Goal: Task Accomplishment & Management: Manage account settings

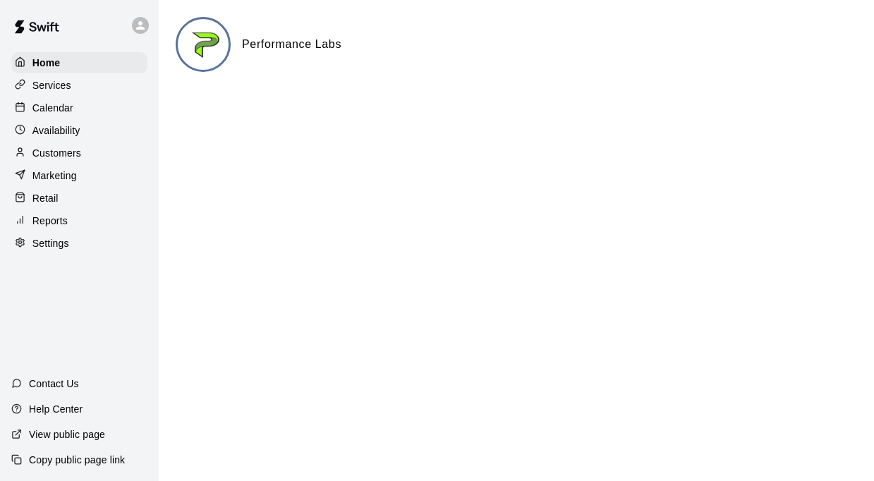
click at [62, 113] on p "Calendar" at bounding box center [52, 108] width 41 height 14
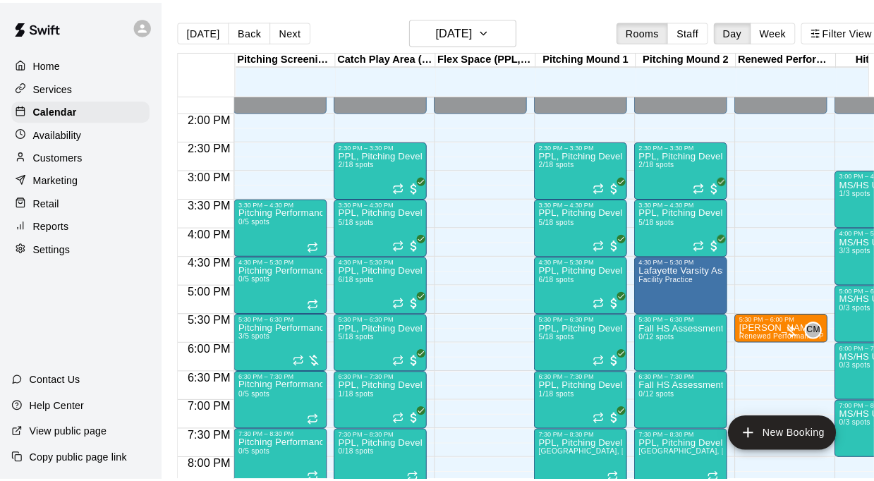
scroll to position [767, 0]
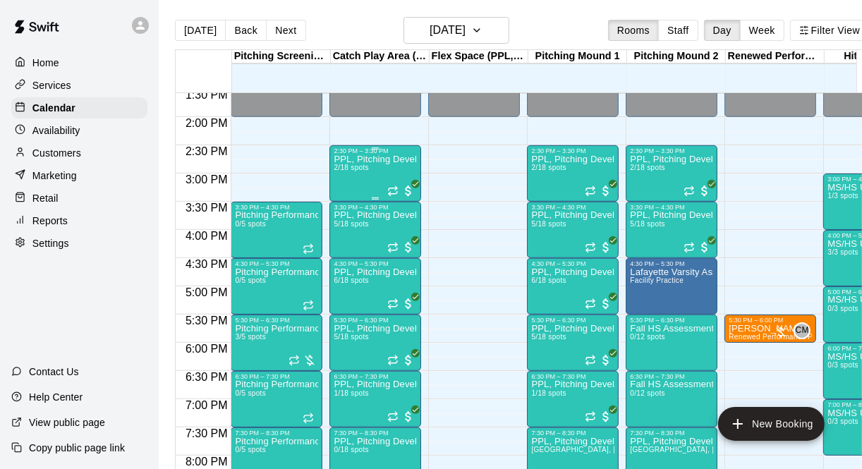
click at [361, 183] on div "PPL, Pitching Development Session 2/18 spots" at bounding box center [375, 389] width 83 height 469
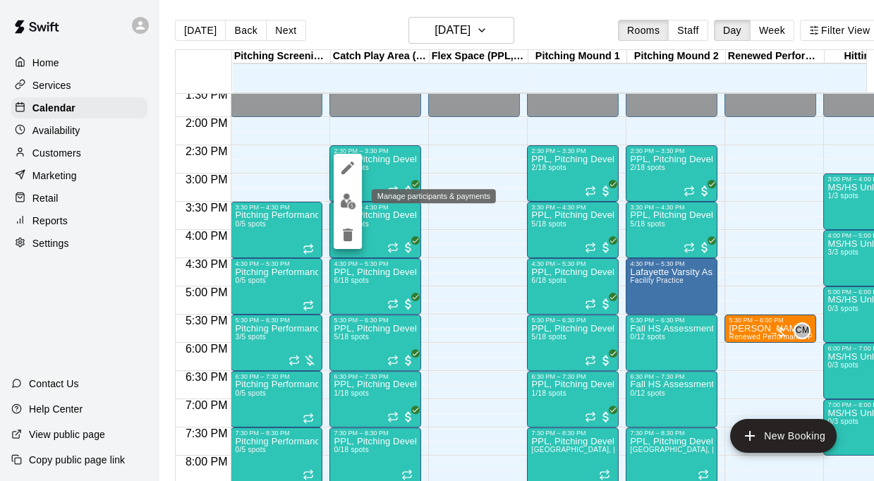
click at [347, 212] on button "edit" at bounding box center [348, 202] width 28 height 28
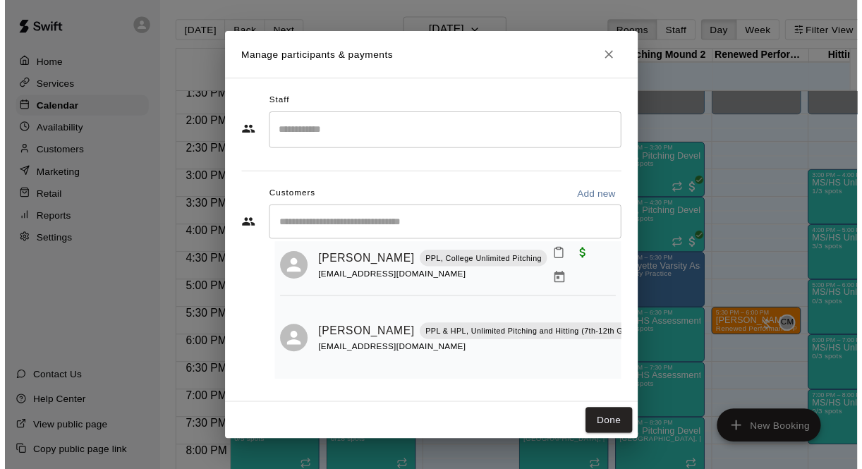
scroll to position [0, 0]
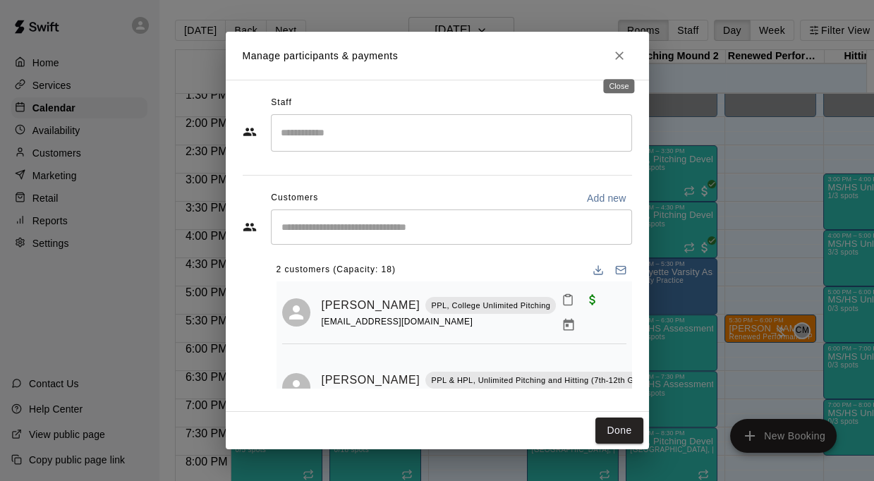
click at [622, 55] on icon "Close" at bounding box center [619, 56] width 14 height 14
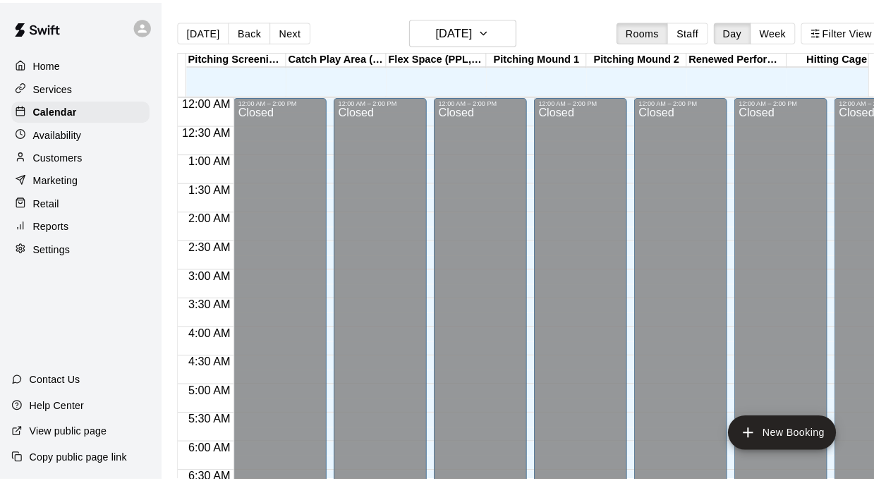
scroll to position [765, 0]
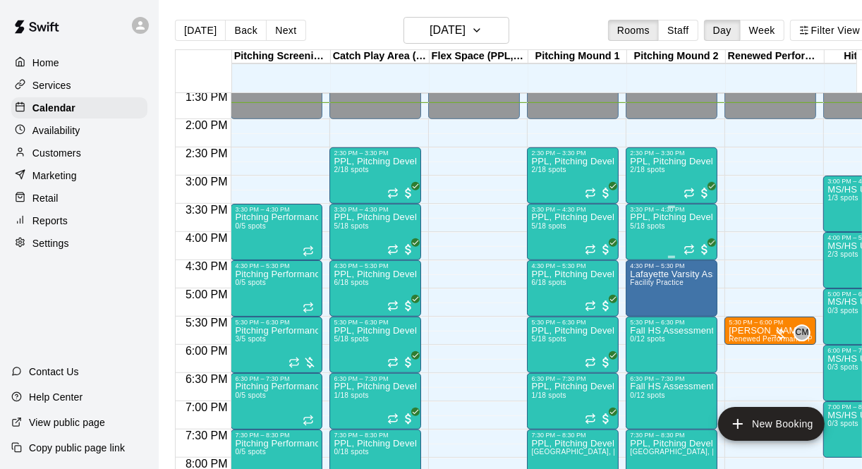
click at [635, 231] on div "PPL, Pitching Development Session 5/18 spots" at bounding box center [671, 447] width 83 height 469
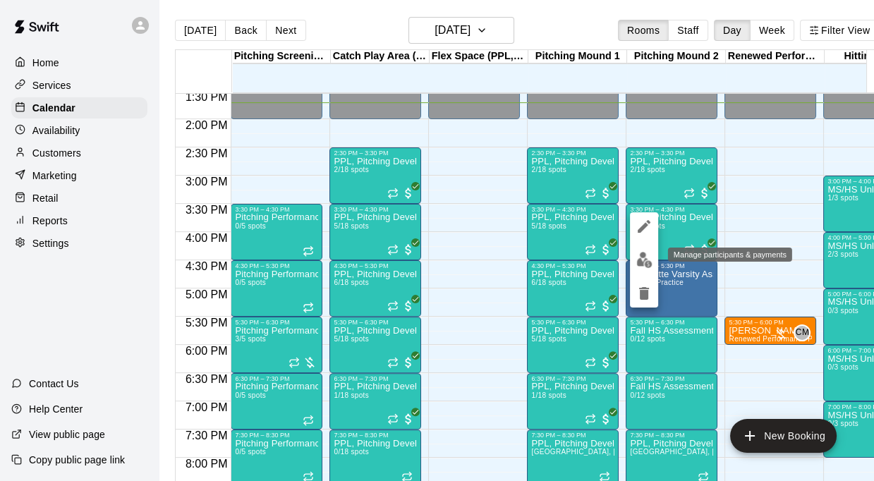
click at [639, 256] on img "edit" at bounding box center [644, 260] width 16 height 16
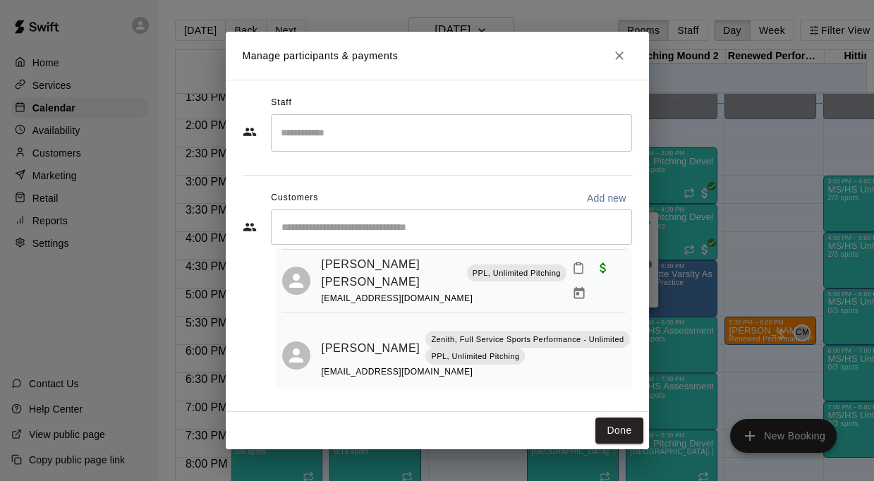
scroll to position [259, 0]
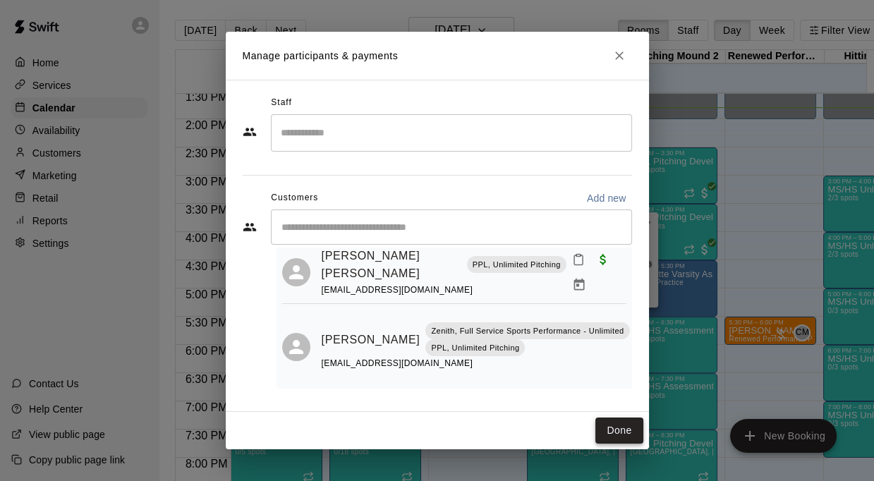
click at [620, 439] on button "Done" at bounding box center [618, 431] width 47 height 26
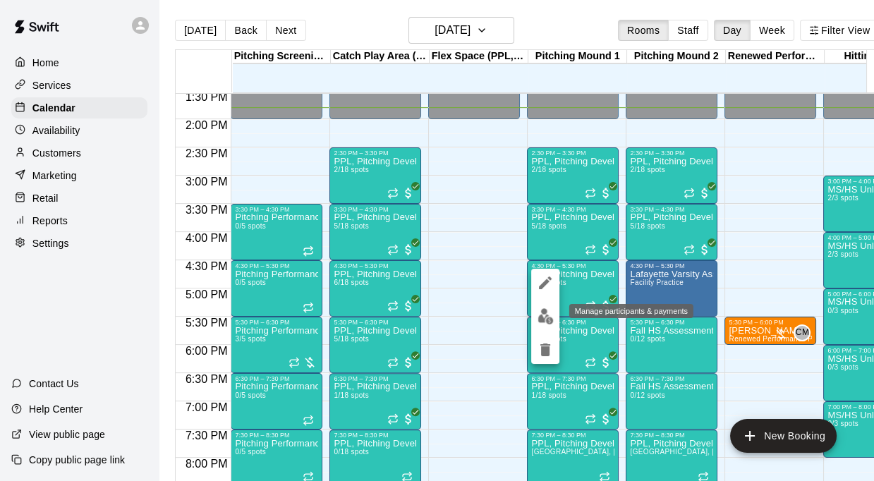
click at [550, 315] on img "edit" at bounding box center [546, 316] width 16 height 16
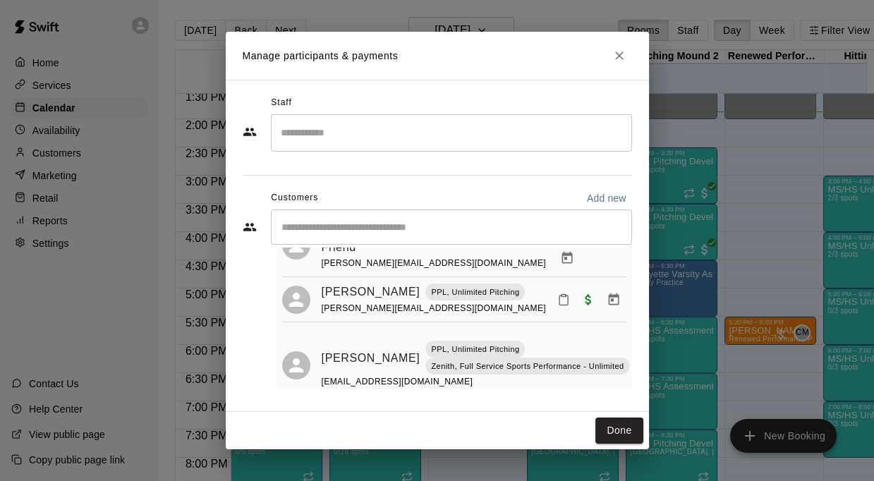
scroll to position [251, 0]
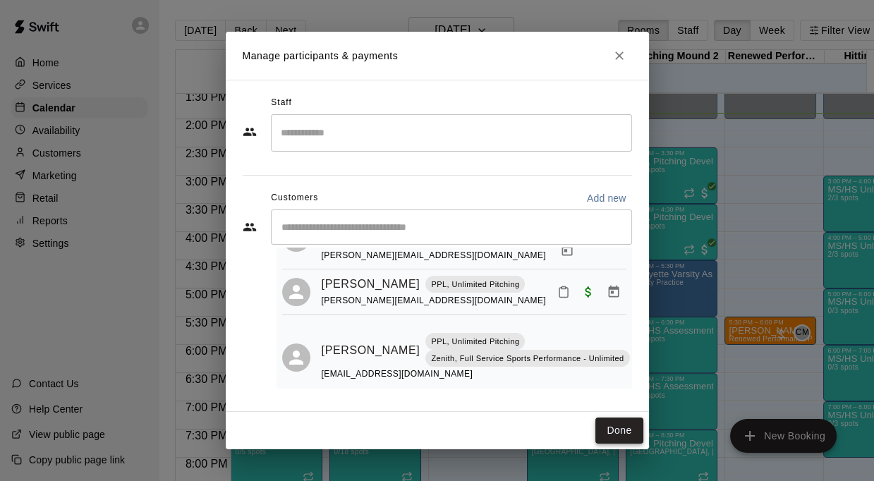
click at [603, 433] on button "Done" at bounding box center [618, 431] width 47 height 26
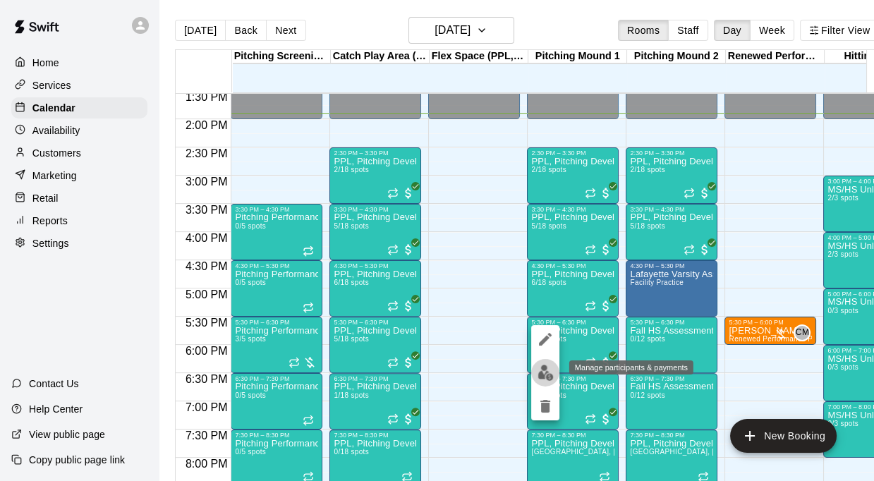
click at [538, 373] on img "edit" at bounding box center [546, 373] width 16 height 16
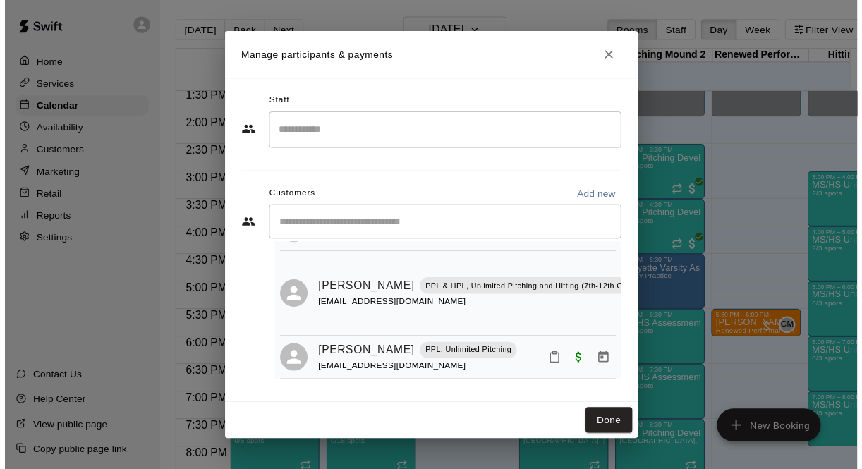
scroll to position [259, 0]
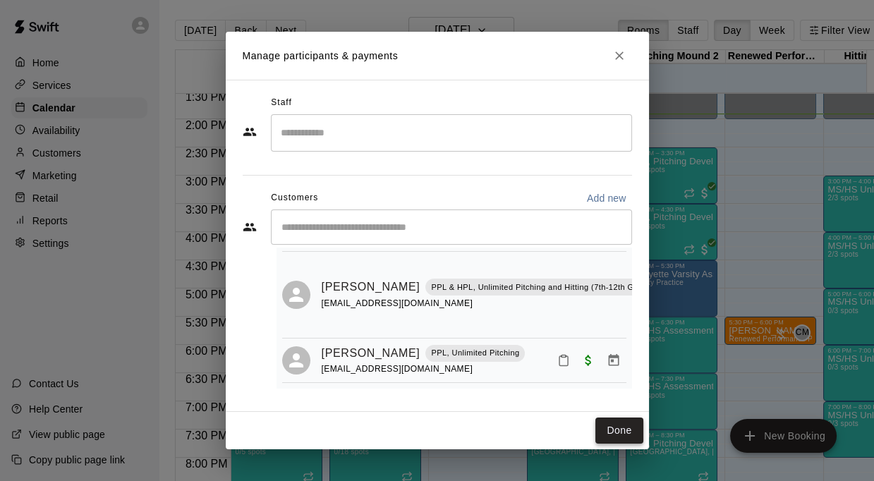
click at [622, 419] on button "Done" at bounding box center [618, 431] width 47 height 26
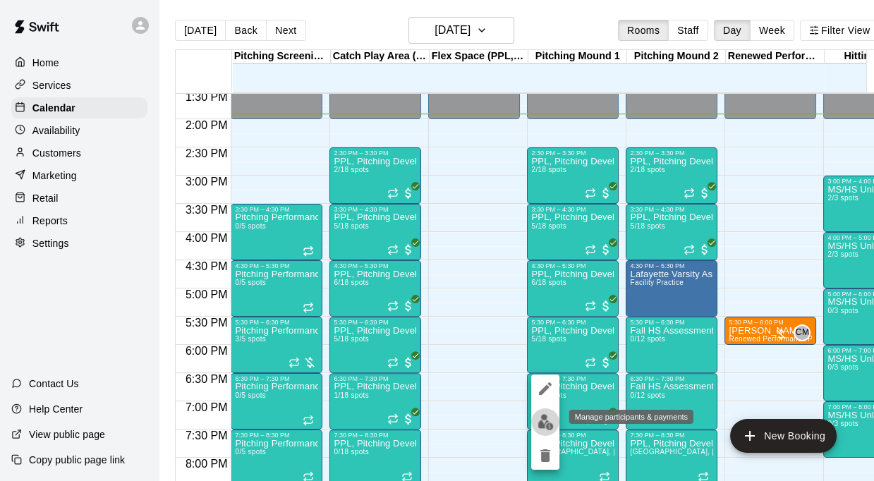
click at [545, 418] on img "edit" at bounding box center [546, 422] width 16 height 16
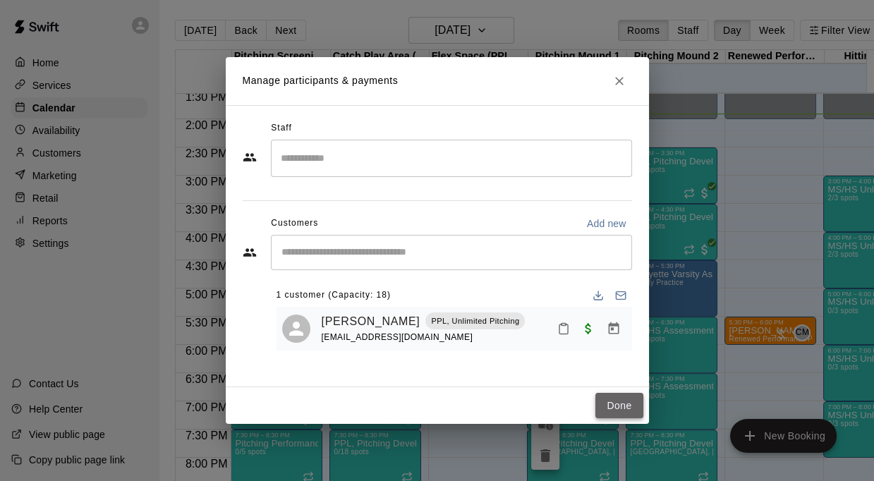
click at [617, 399] on button "Done" at bounding box center [618, 406] width 47 height 26
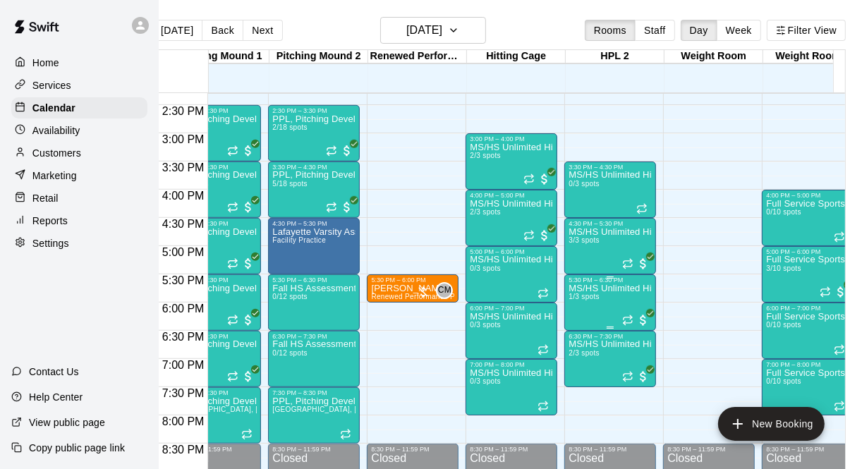
scroll to position [807, 327]
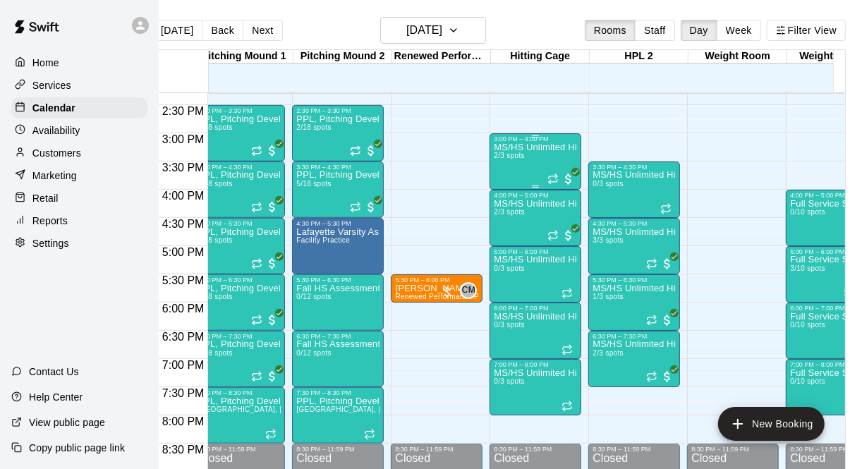
click at [504, 147] on p "MS/HS Unlimited Hitting" at bounding box center [535, 147] width 83 height 0
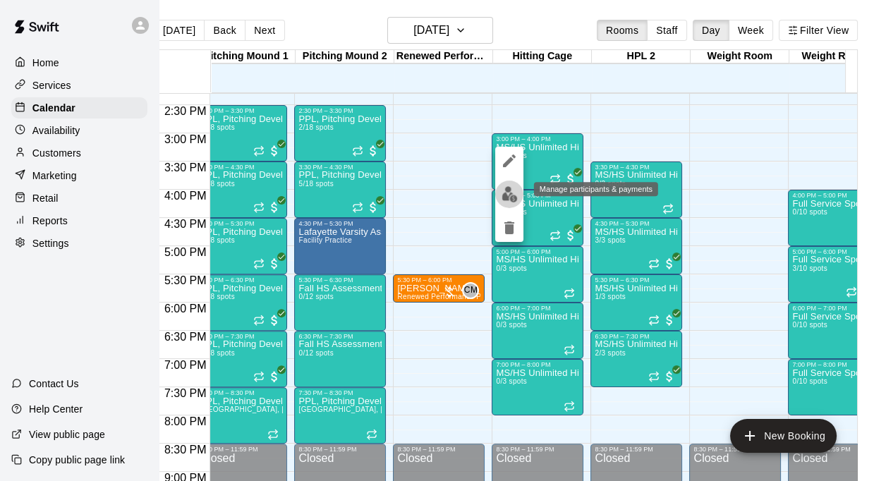
click at [504, 187] on img "edit" at bounding box center [510, 194] width 16 height 16
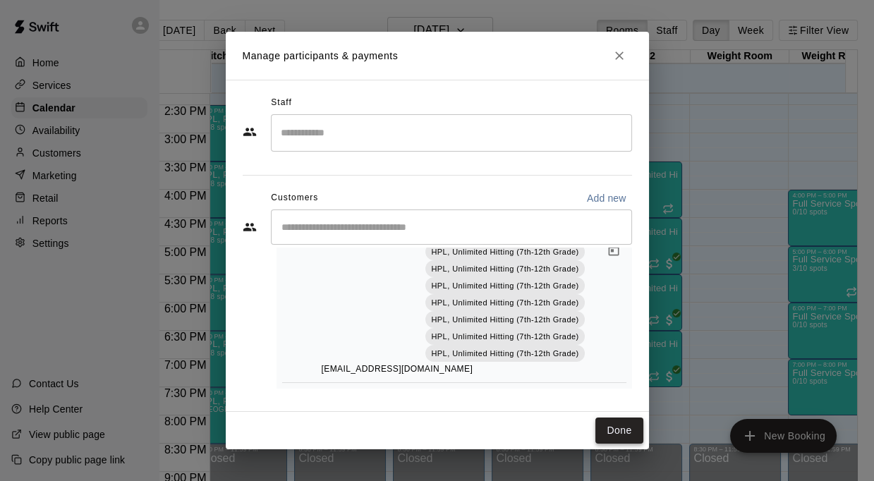
click at [617, 424] on button "Done" at bounding box center [618, 431] width 47 height 26
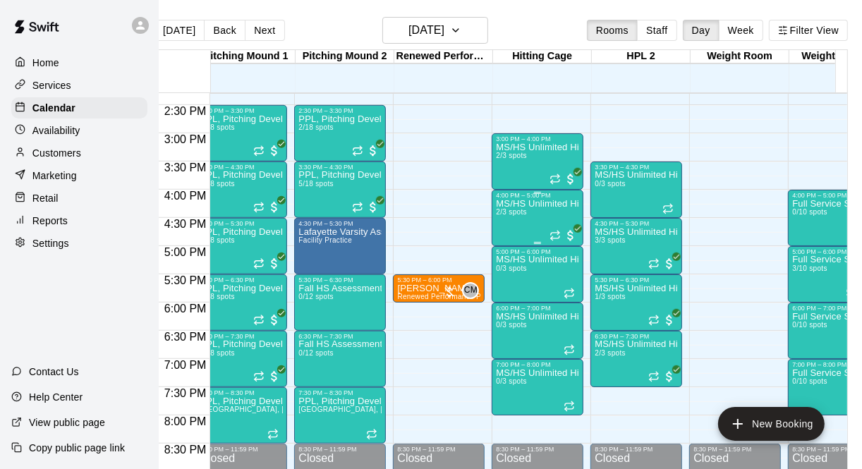
click at [532, 214] on div "MS/HS Unlimited Hitting 2/3 spots" at bounding box center [537, 433] width 83 height 469
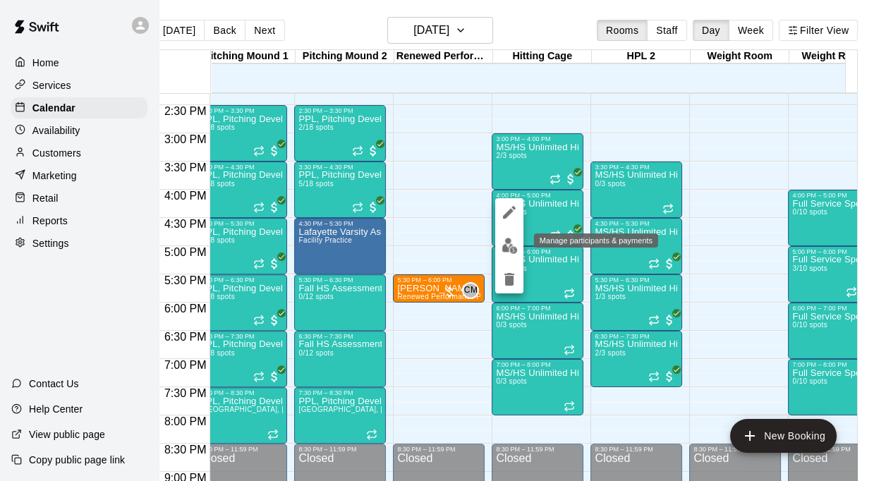
click at [513, 249] on img "edit" at bounding box center [510, 246] width 16 height 16
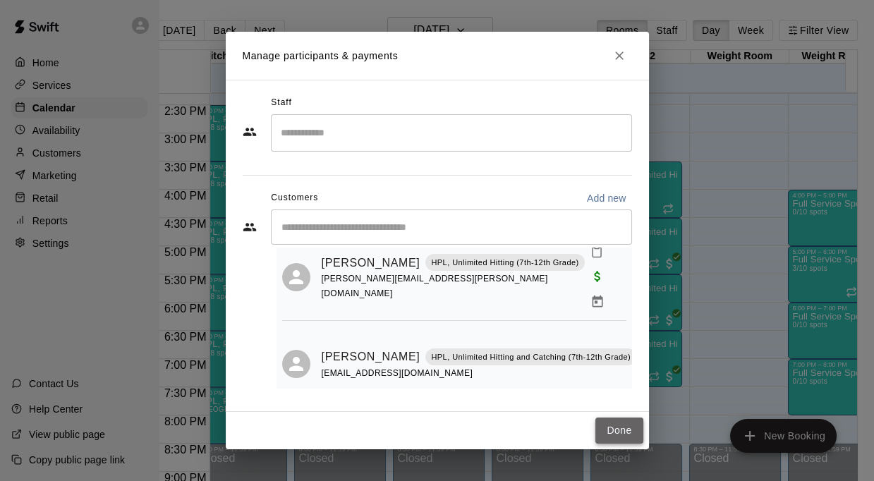
click at [611, 425] on button "Done" at bounding box center [618, 431] width 47 height 26
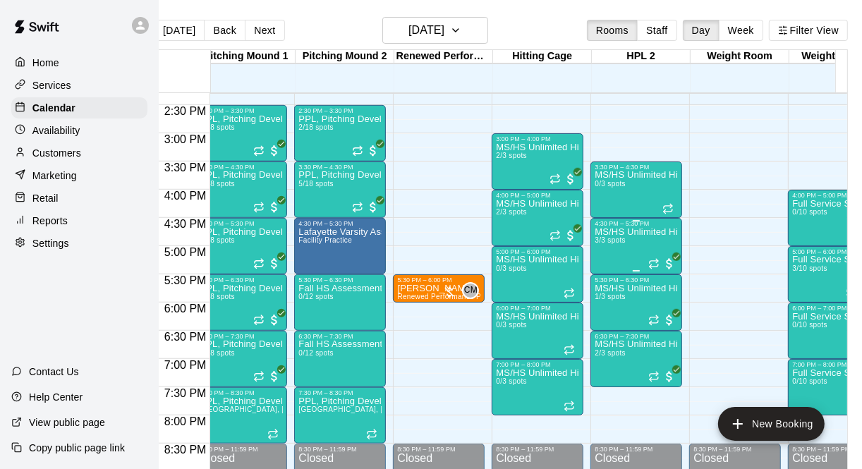
click at [619, 252] on div "MS/HS Unlimited Hitting 3/3 spots" at bounding box center [636, 461] width 83 height 469
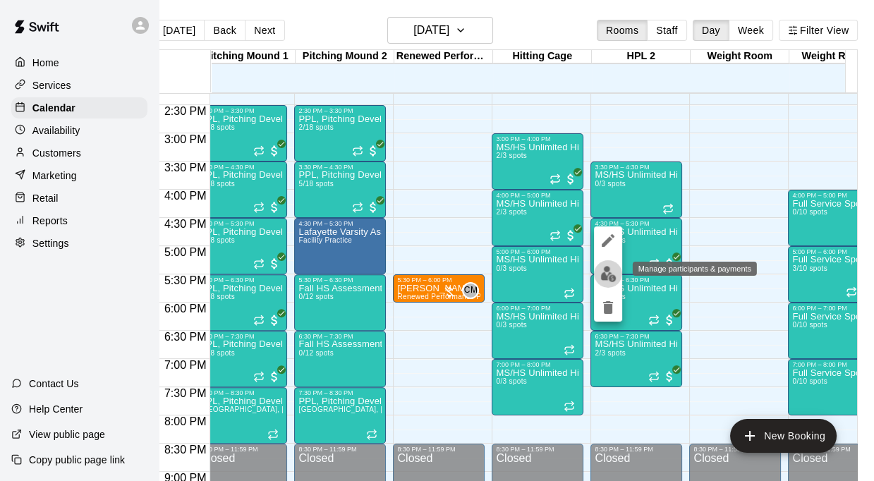
click at [611, 273] on img "edit" at bounding box center [608, 274] width 16 height 16
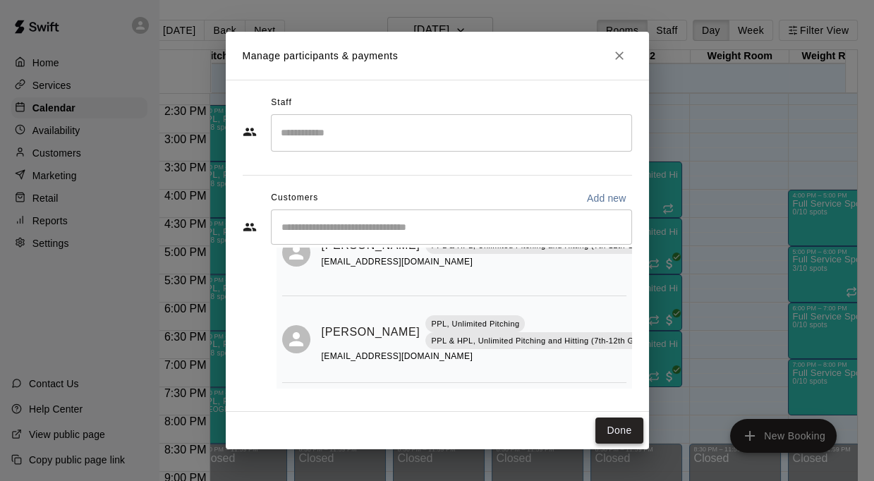
click at [619, 418] on button "Done" at bounding box center [618, 431] width 47 height 26
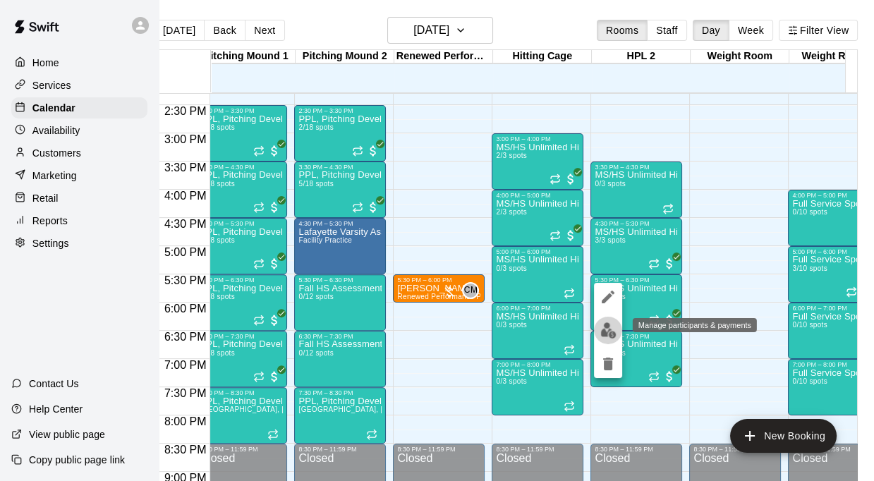
click at [607, 338] on img "edit" at bounding box center [608, 330] width 16 height 16
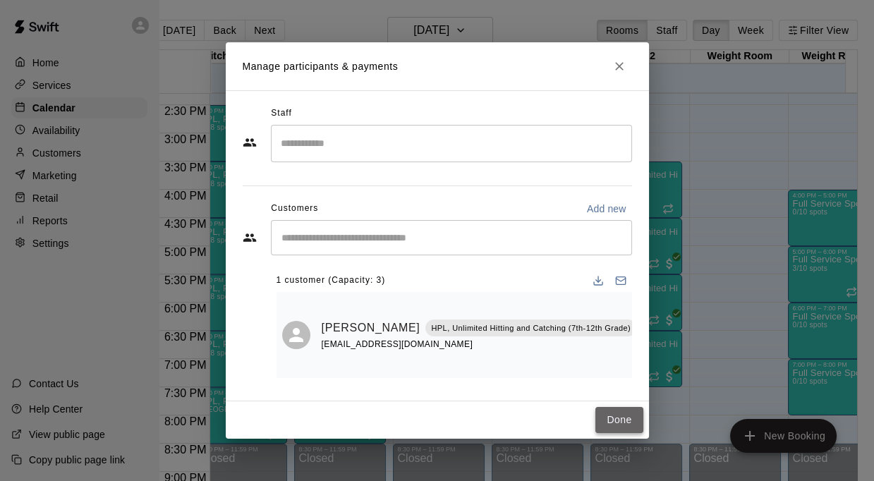
click at [622, 425] on button "Done" at bounding box center [618, 420] width 47 height 26
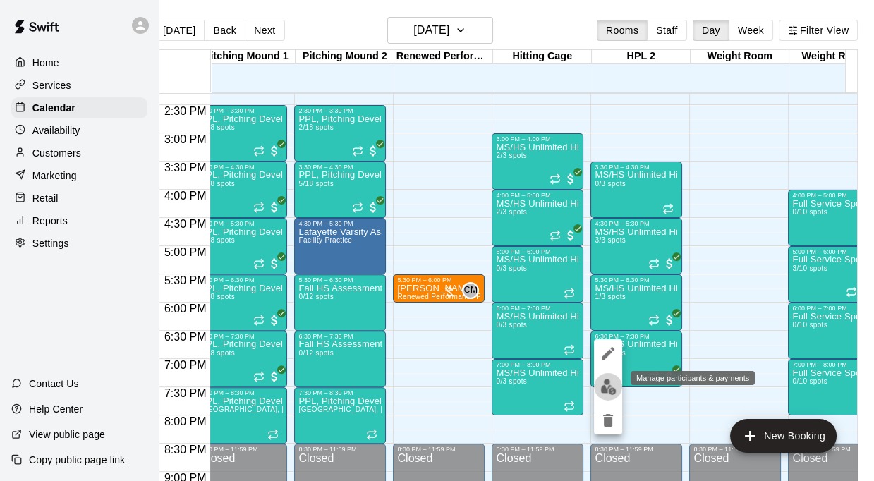
click at [605, 381] on img "edit" at bounding box center [608, 387] width 16 height 16
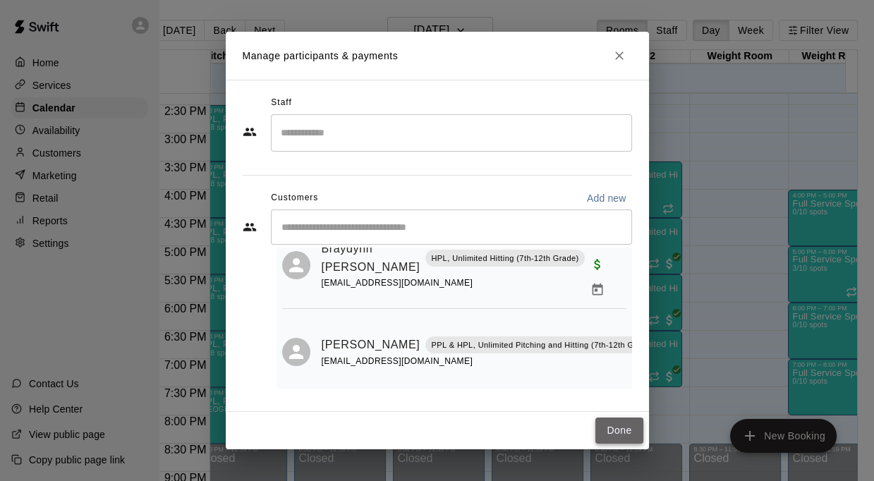
click at [616, 434] on button "Done" at bounding box center [618, 431] width 47 height 26
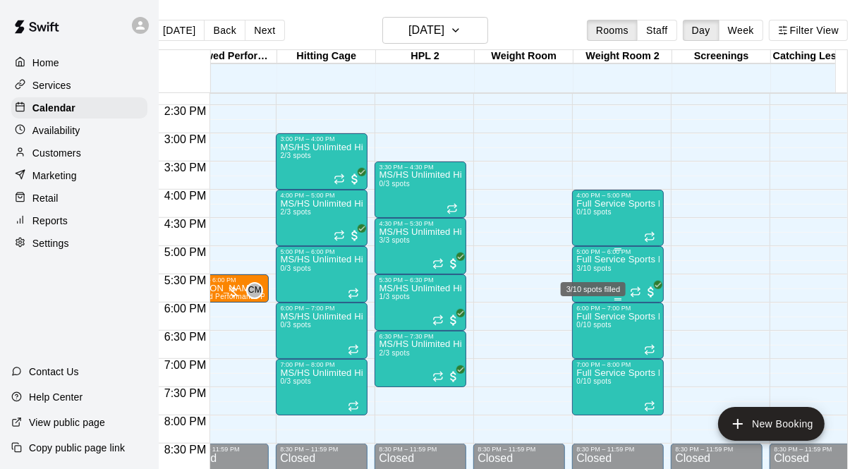
click at [591, 272] on div "3/10 spots filled" at bounding box center [594, 284] width 68 height 25
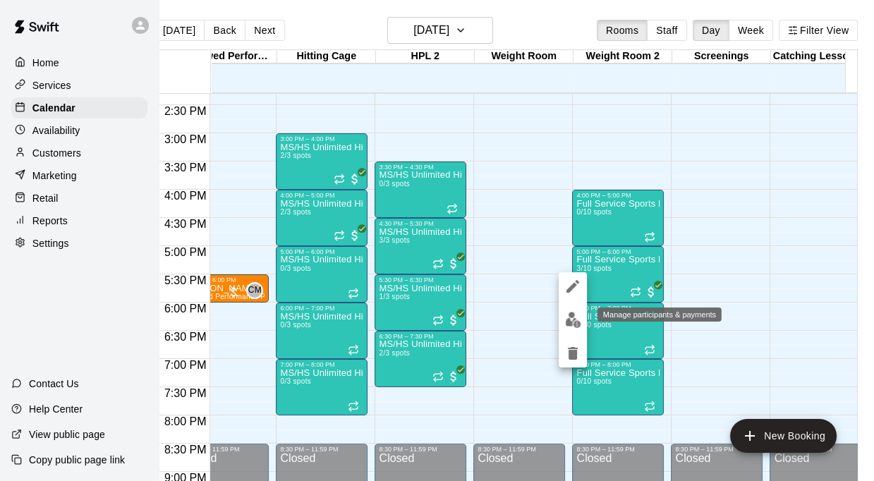
click at [578, 317] on img "edit" at bounding box center [573, 320] width 16 height 16
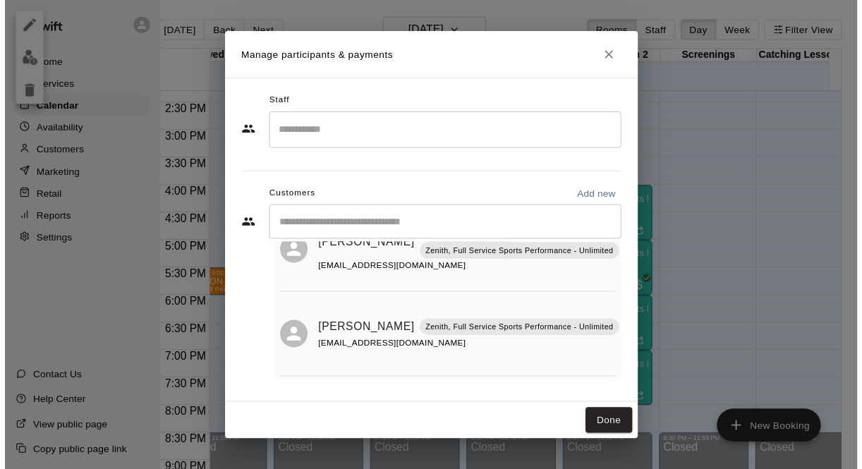
scroll to position [157, 0]
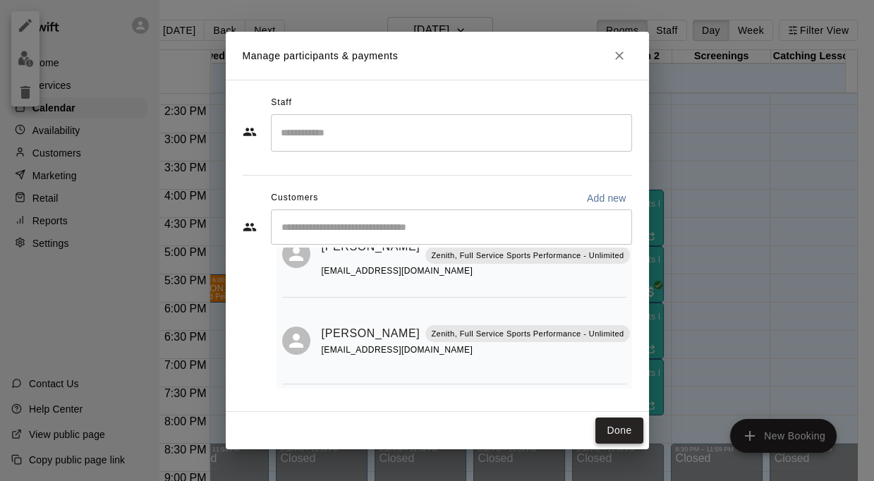
click at [614, 430] on button "Done" at bounding box center [618, 431] width 47 height 26
